Goal: Complete application form

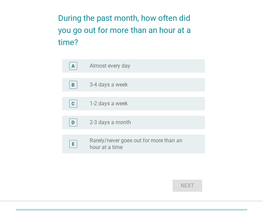
scroll to position [64, 0]
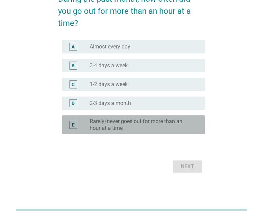
click at [130, 127] on label "Rarely/never goes out for more than an hour at a time" at bounding box center [142, 124] width 104 height 13
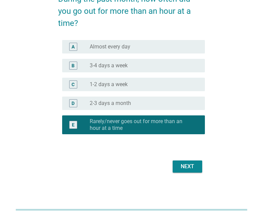
click at [186, 170] on div "Next" at bounding box center [187, 166] width 19 height 8
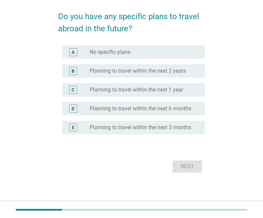
scroll to position [0, 0]
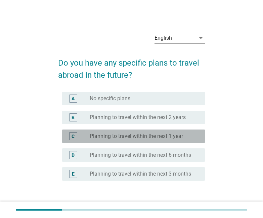
click at [177, 140] on div "C radio_button_unchecked Planning to travel within the next 1 year" at bounding box center [133, 135] width 143 height 13
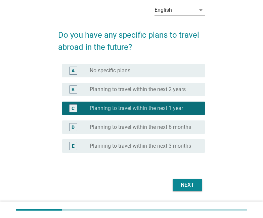
scroll to position [46, 0]
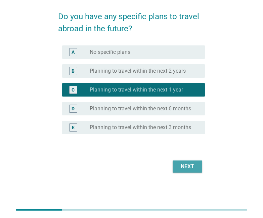
click at [186, 170] on button "Next" at bounding box center [188, 166] width 30 height 12
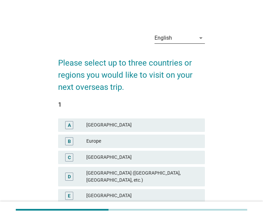
click at [191, 40] on div "English" at bounding box center [174, 38] width 41 height 11
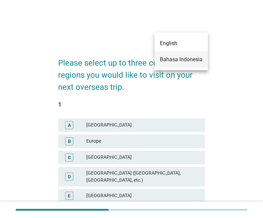
click at [188, 64] on div "Bahasa Indonesia" at bounding box center [181, 59] width 43 height 16
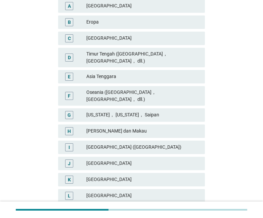
scroll to position [171, 0]
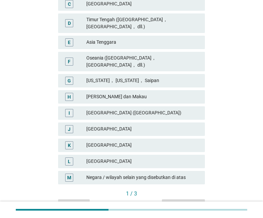
click at [153, 38] on div "Asia Tenggara" at bounding box center [142, 42] width 113 height 8
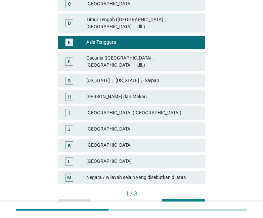
click at [196, 201] on div "Selanjutnya" at bounding box center [183, 204] width 32 height 7
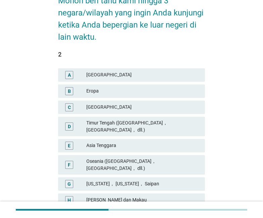
scroll to position [69, 0]
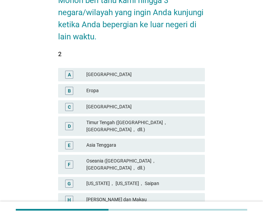
click at [161, 141] on div "Asia Tenggara" at bounding box center [142, 145] width 113 height 8
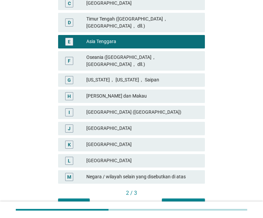
scroll to position [196, 0]
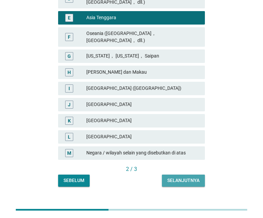
click at [180, 177] on div "Selanjutnya" at bounding box center [183, 180] width 32 height 7
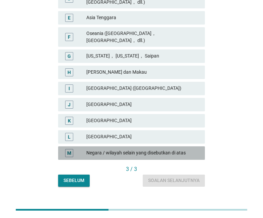
click at [164, 149] on div "Negara / wilayah selain yang disebutkan di atas" at bounding box center [142, 153] width 113 height 8
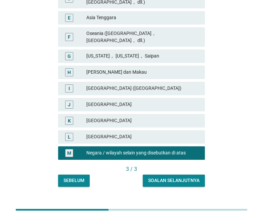
click at [166, 174] on button "Soalan selanjutnya" at bounding box center [174, 180] width 62 height 12
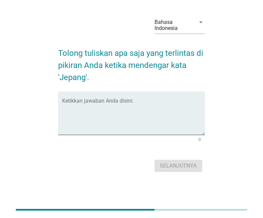
scroll to position [0, 0]
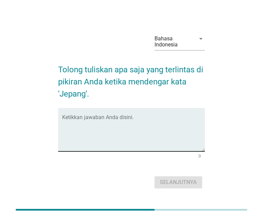
click at [145, 136] on textarea "Ketikkan jawaban Anda disini." at bounding box center [133, 133] width 143 height 35
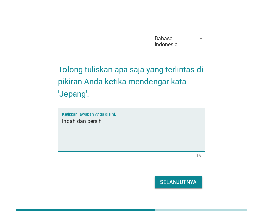
type textarea "indah dan bersih"
click at [182, 182] on div "Selanjutnya" at bounding box center [178, 182] width 37 height 8
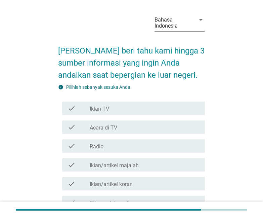
scroll to position [34, 0]
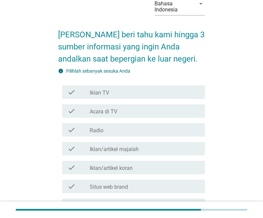
click at [131, 168] on label "Iklan/artikel koran" at bounding box center [111, 168] width 43 height 7
click at [139, 148] on div "check_box_outline_blank Iklan/artikel majalah" at bounding box center [145, 148] width 110 height 8
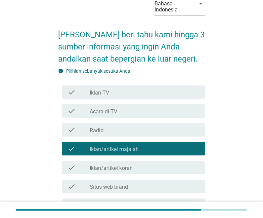
click at [129, 187] on div "check_box_outline_blank Situs web brand" at bounding box center [145, 186] width 110 height 8
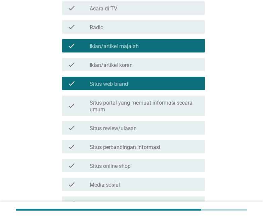
scroll to position [240, 0]
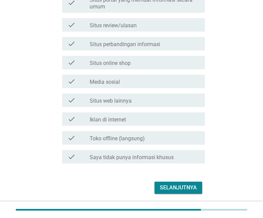
click at [169, 182] on button "Selanjutnya" at bounding box center [178, 187] width 48 height 12
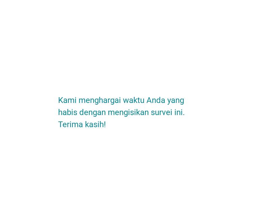
scroll to position [0, 0]
